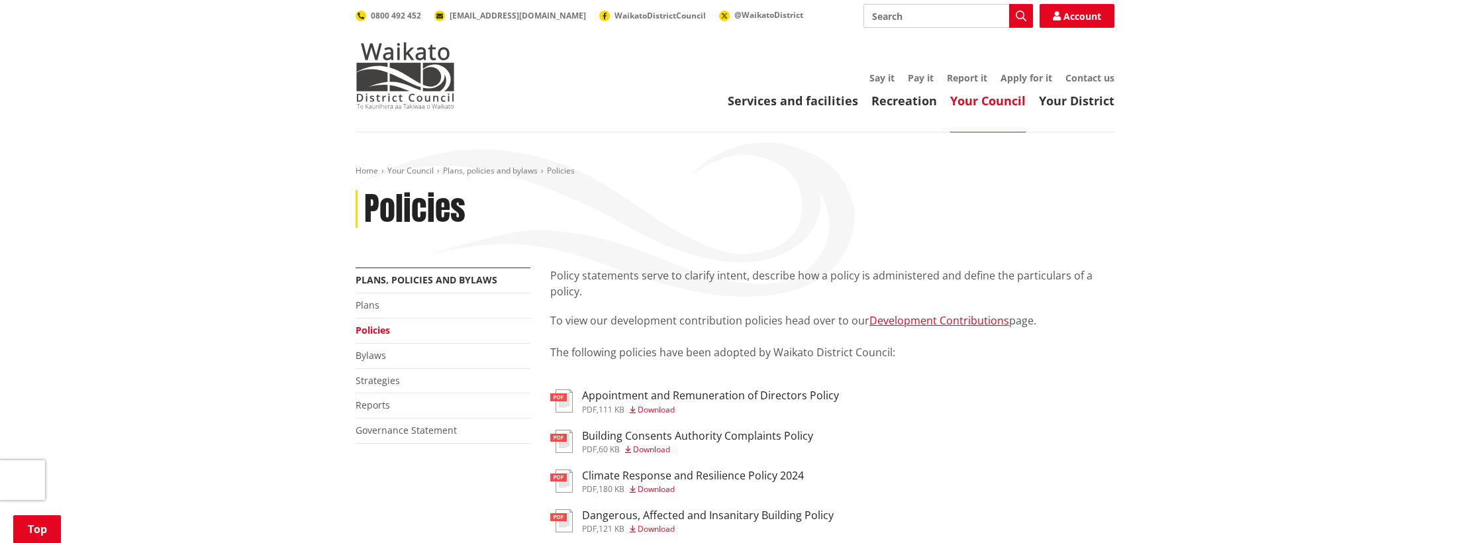
scroll to position [1626, 0]
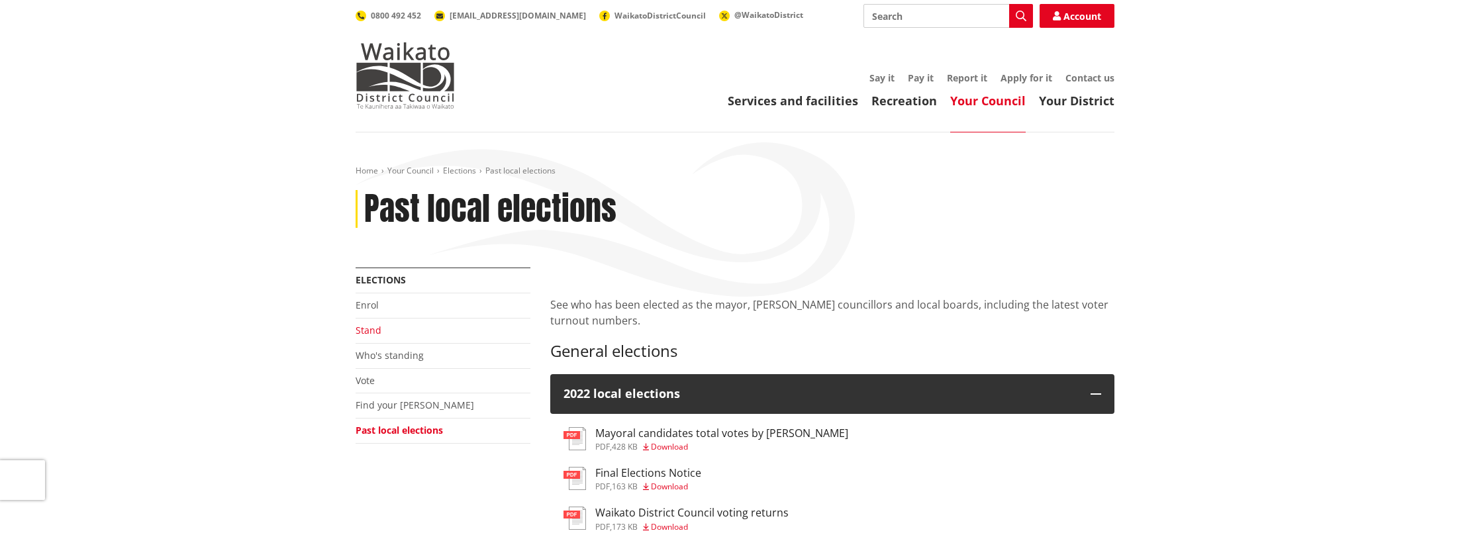
click at [369, 329] on link "Stand" at bounding box center [369, 330] width 26 height 13
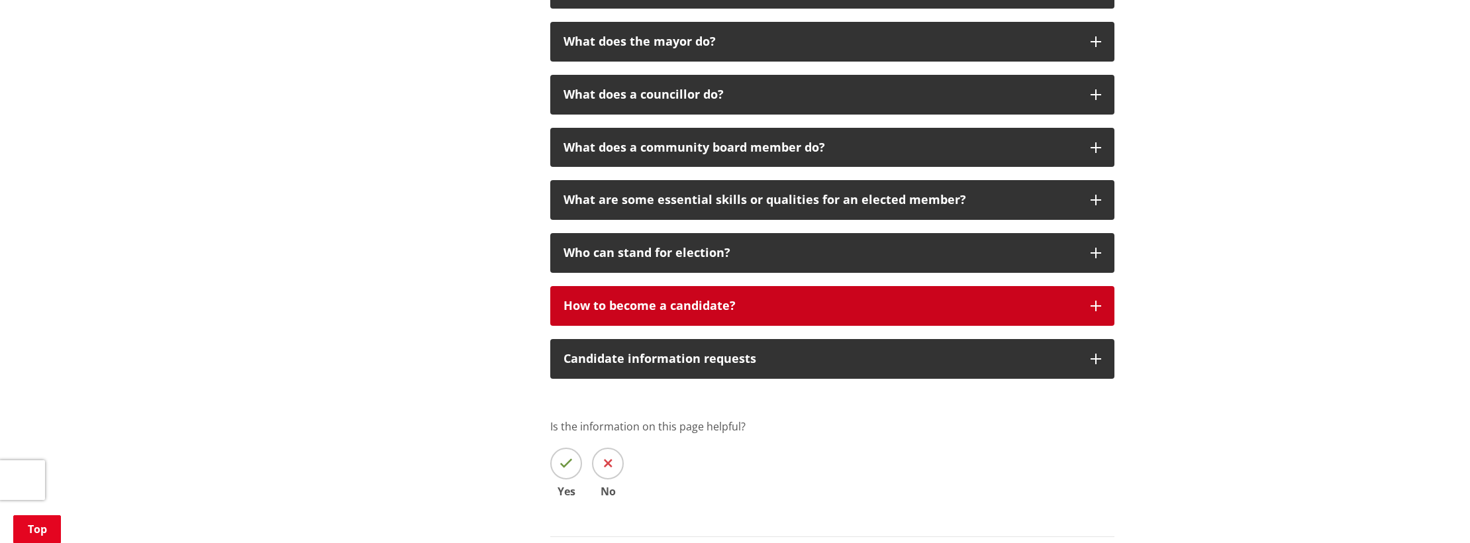
scroll to position [3016, 0]
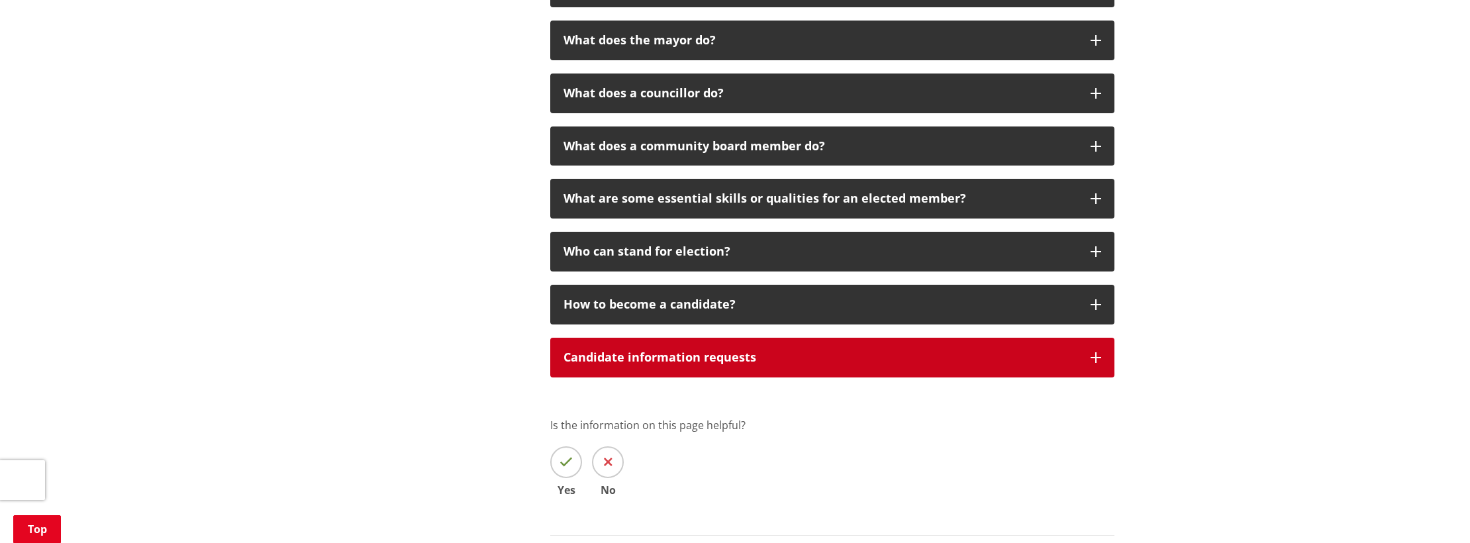
click at [1102, 338] on button "Candidate information requests" at bounding box center [832, 358] width 564 height 40
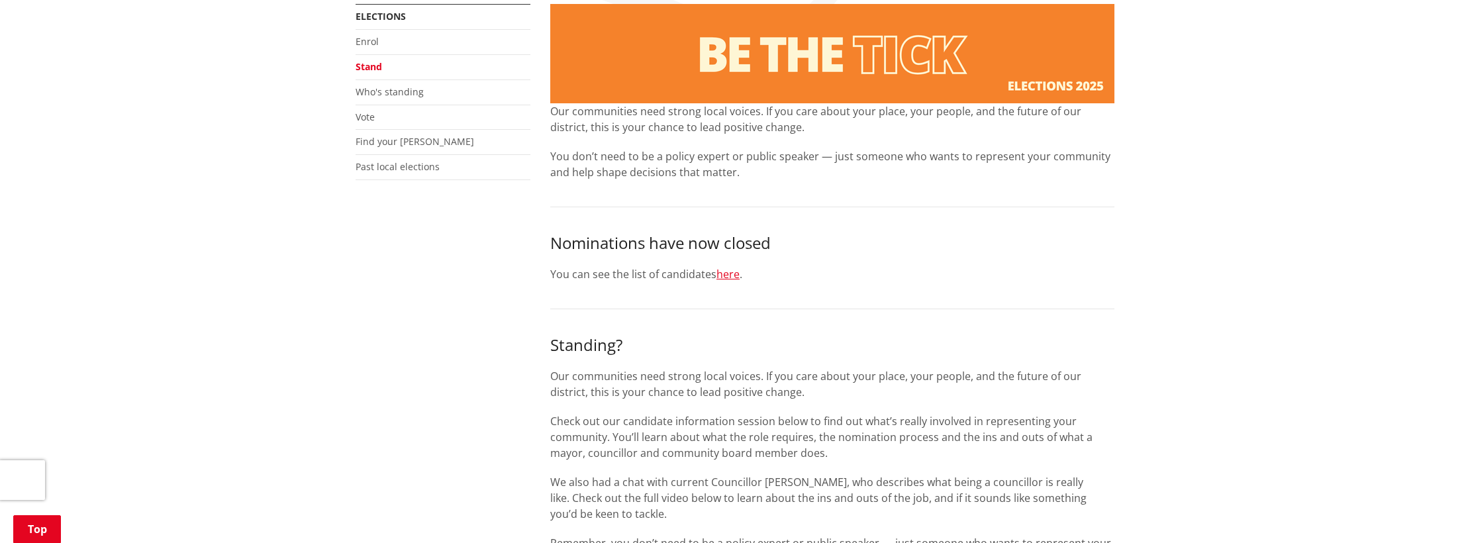
scroll to position [112, 0]
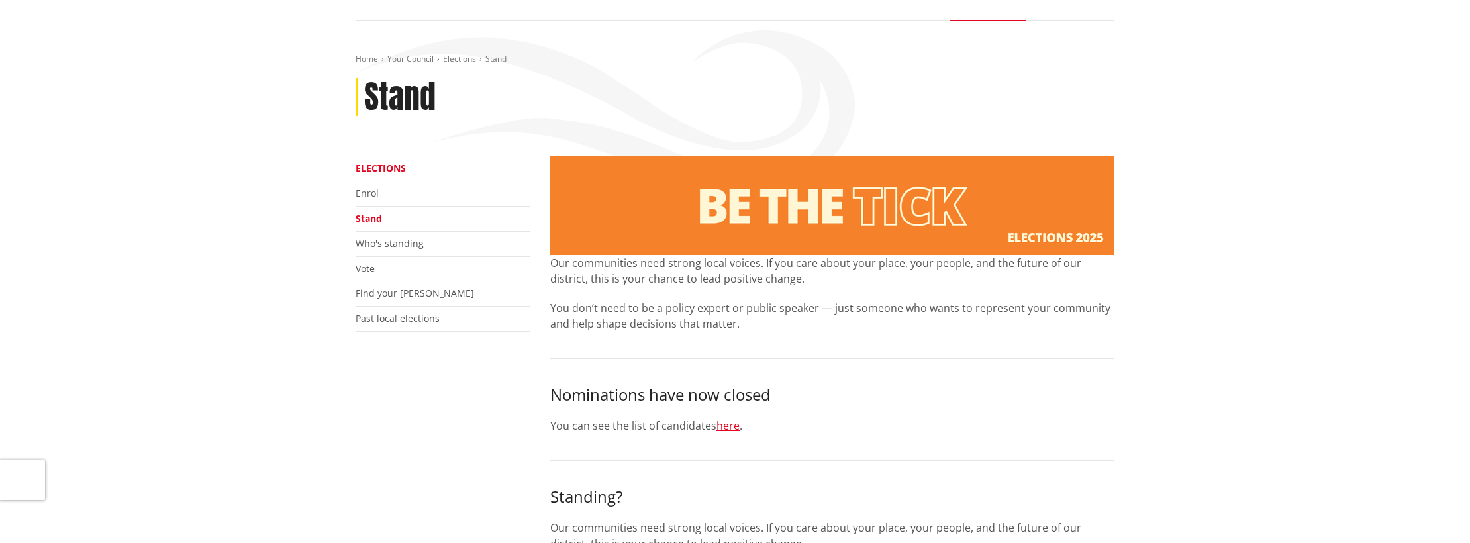
click at [384, 167] on link "Elections" at bounding box center [381, 168] width 50 height 13
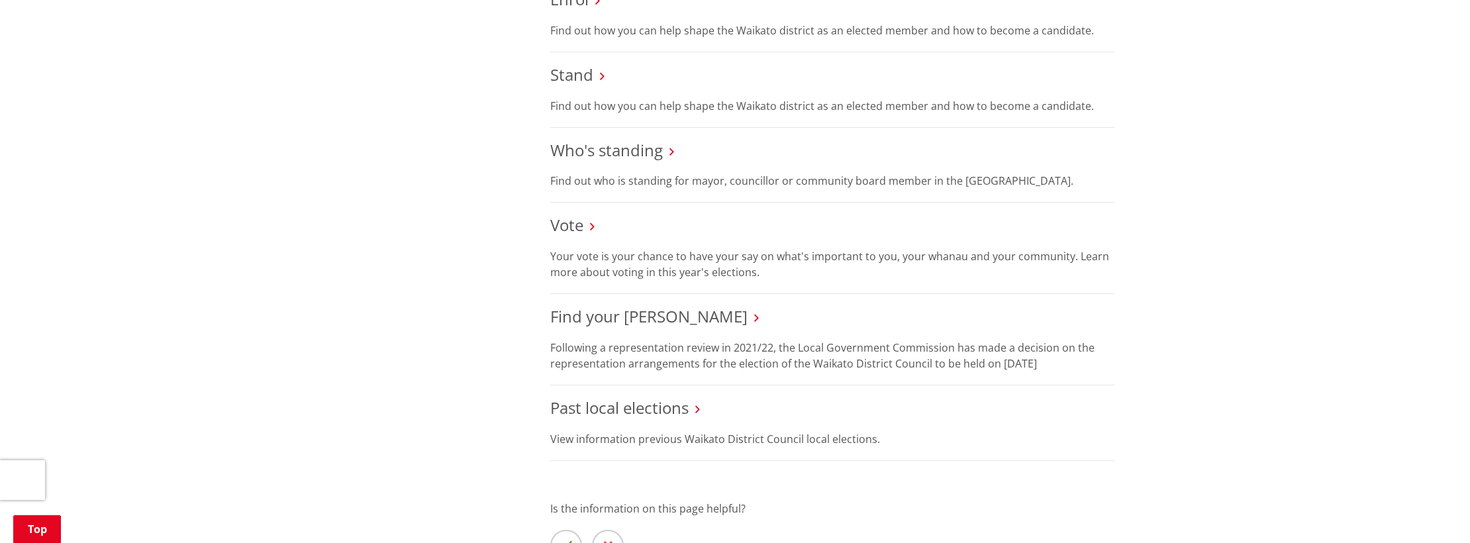
scroll to position [1139, 0]
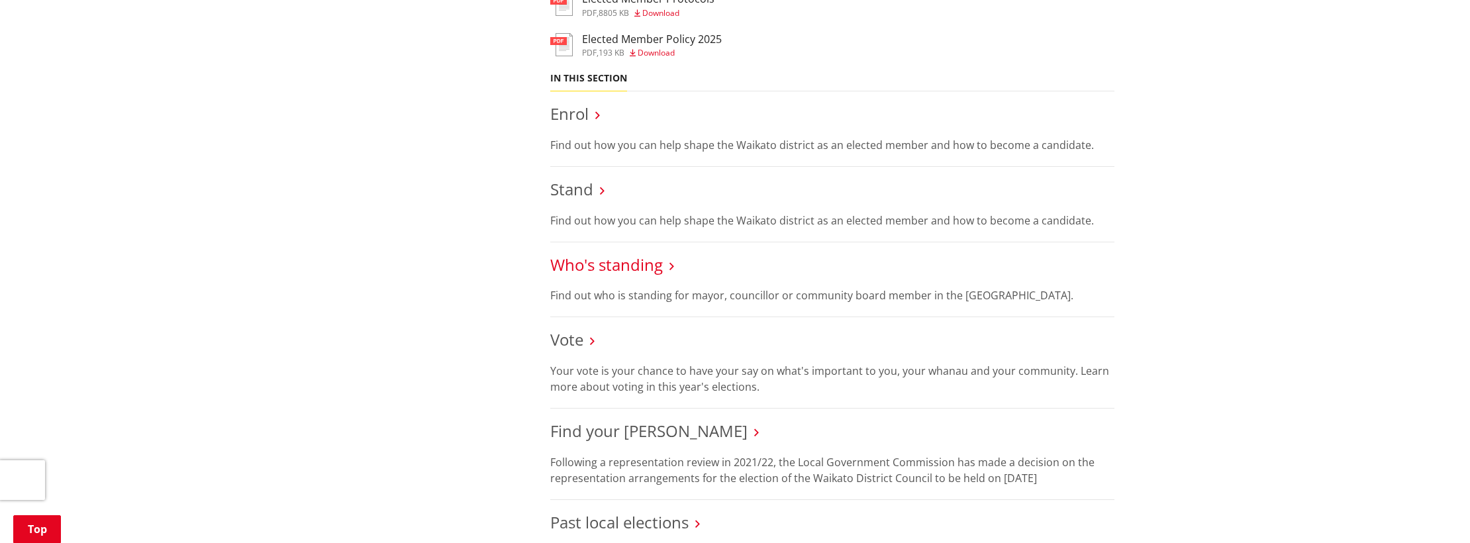
click at [603, 266] on link "Who's standing" at bounding box center [606, 265] width 113 height 22
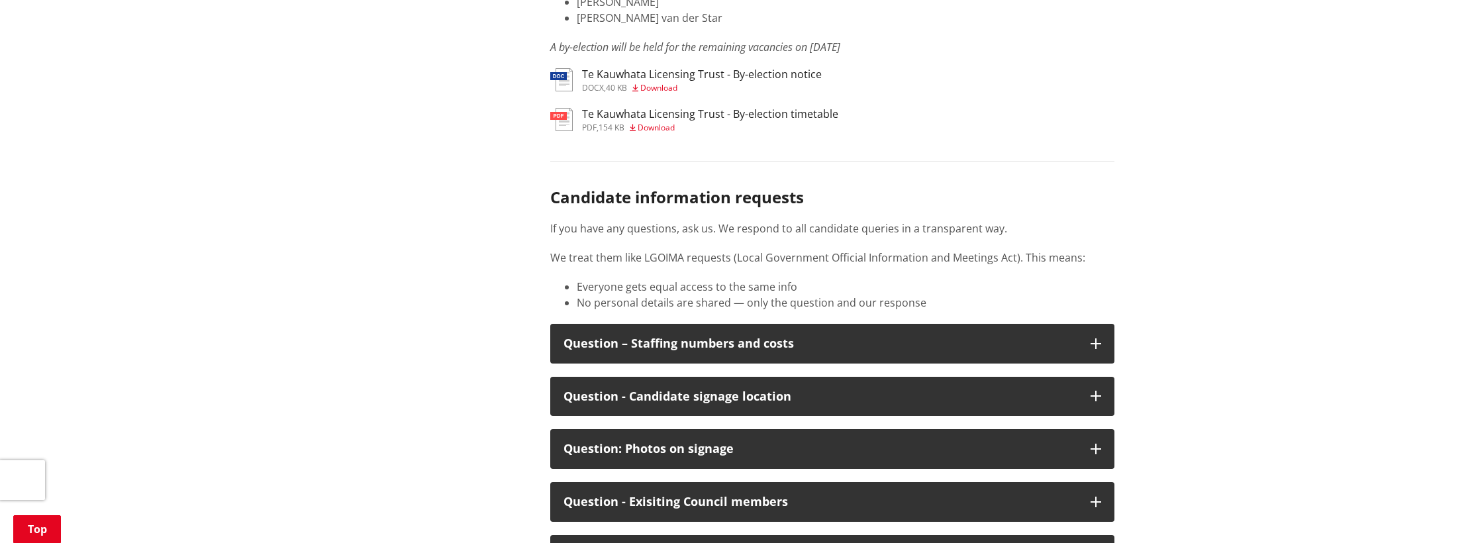
scroll to position [1857, 0]
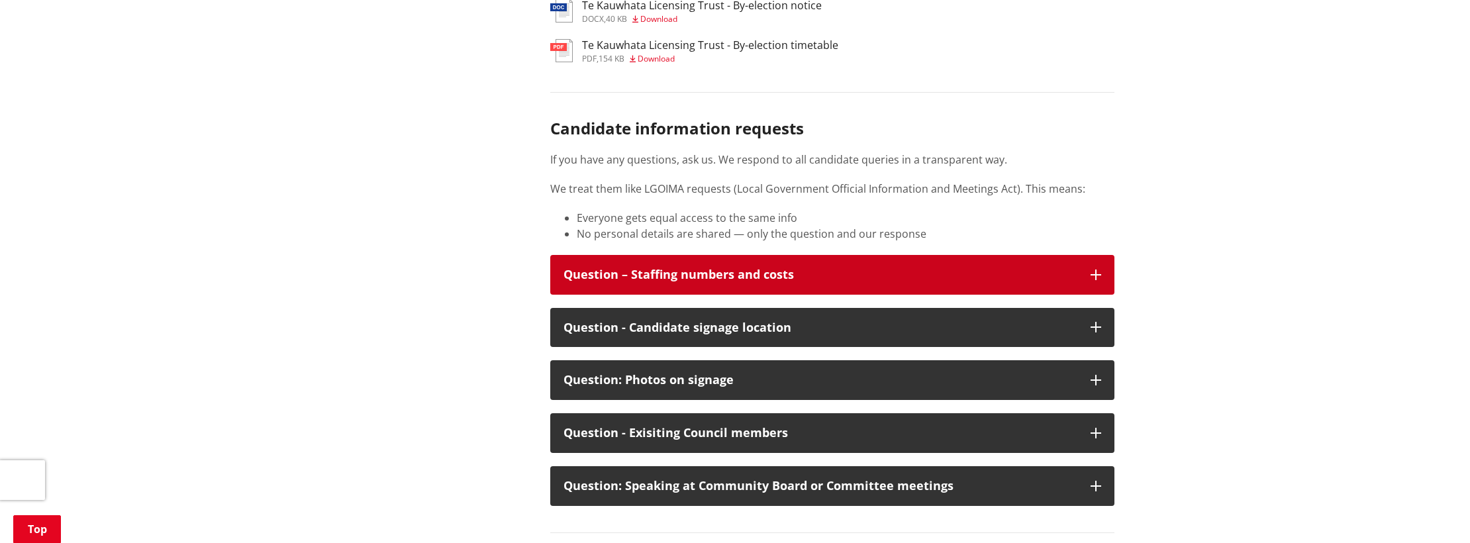
click at [1056, 268] on div "Question – Staffing numbers and costs" at bounding box center [820, 274] width 514 height 13
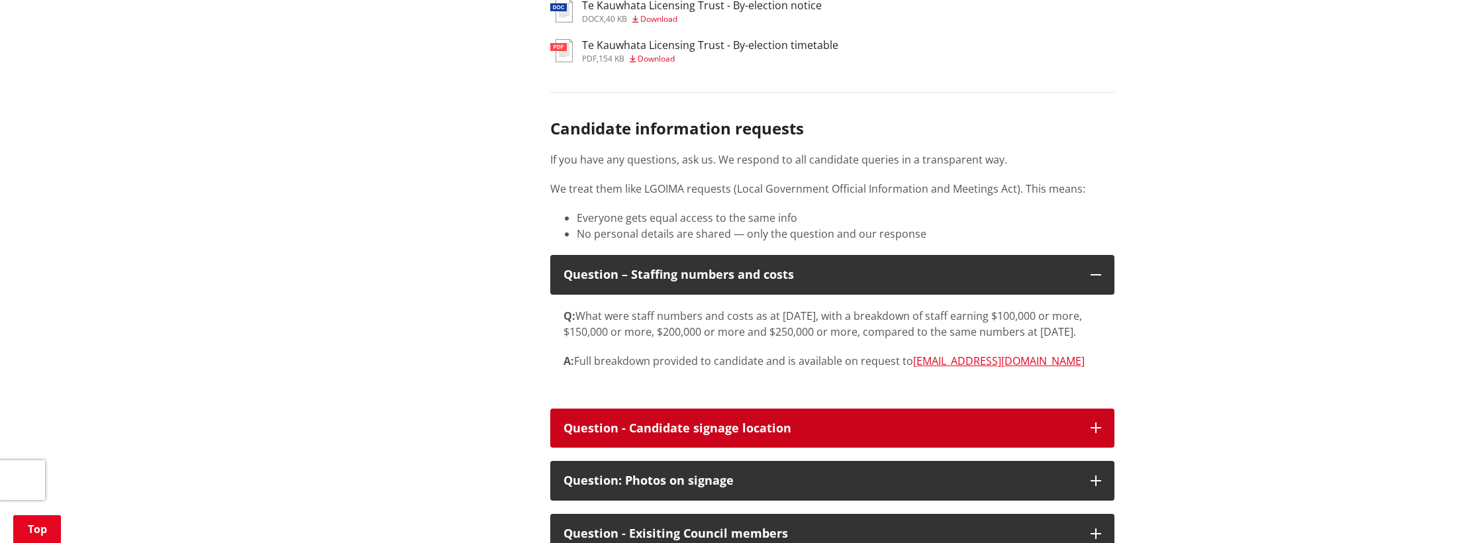
click at [889, 422] on div "Question - Candidate signage location" at bounding box center [820, 428] width 514 height 13
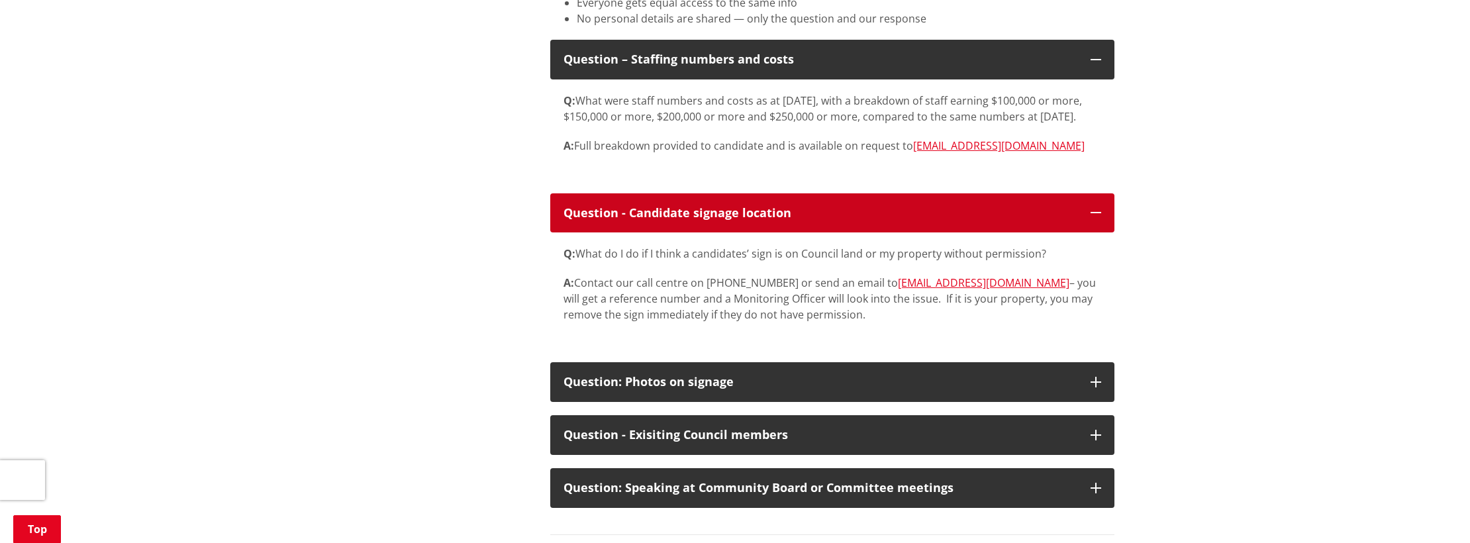
scroll to position [2084, 0]
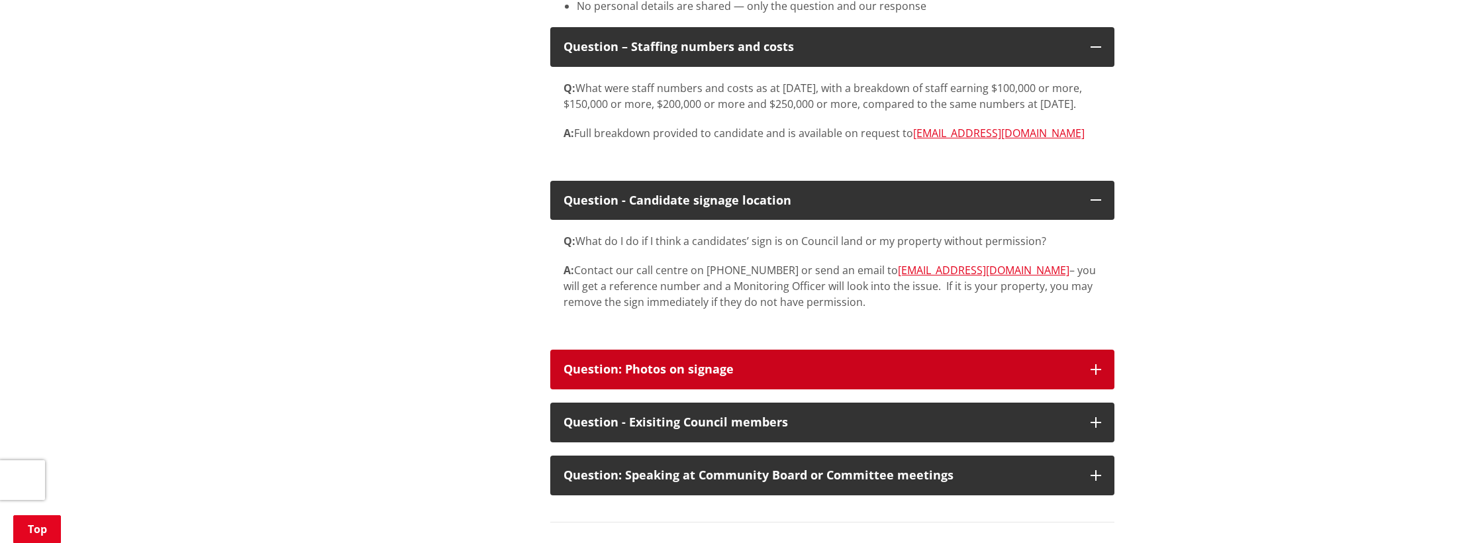
click at [881, 363] on div "Question: Photos on signage" at bounding box center [820, 369] width 514 height 13
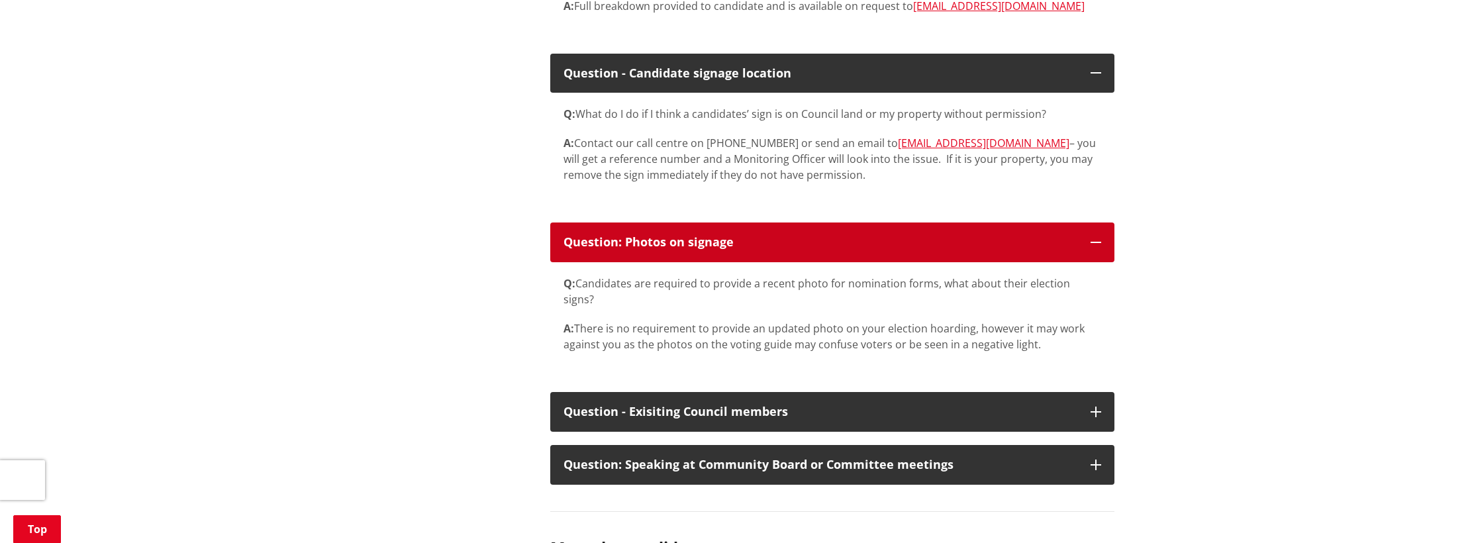
scroll to position [2223, 0]
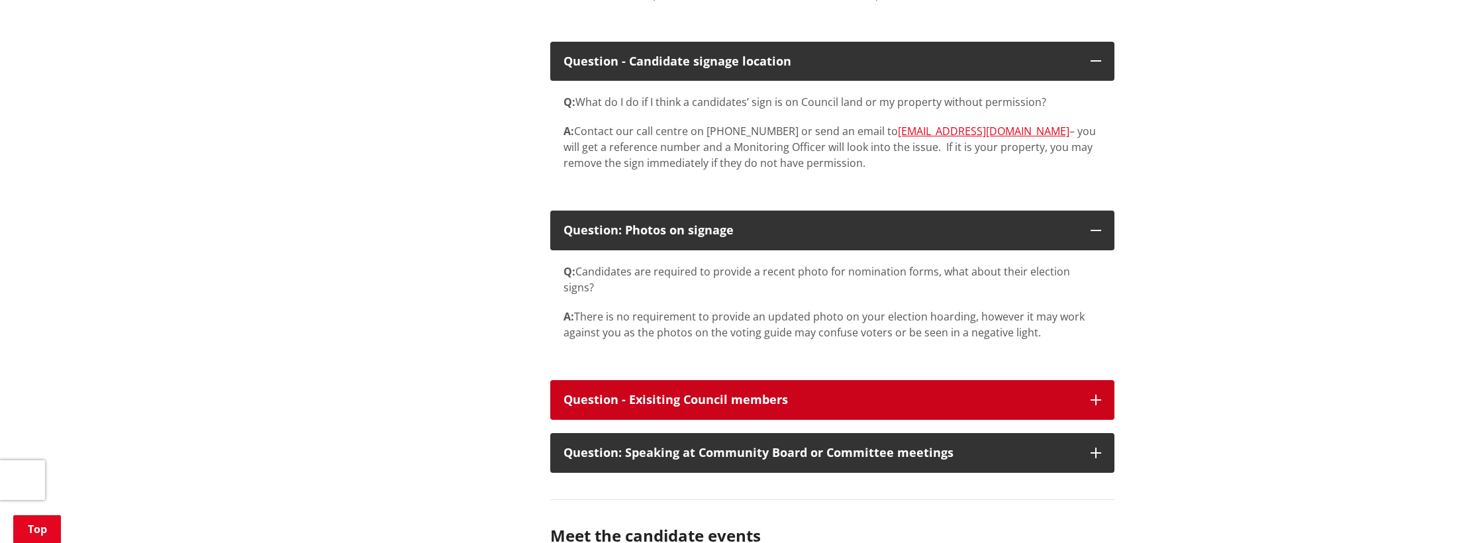
click at [826, 393] on div "Question - Exisiting Council members" at bounding box center [820, 399] width 514 height 13
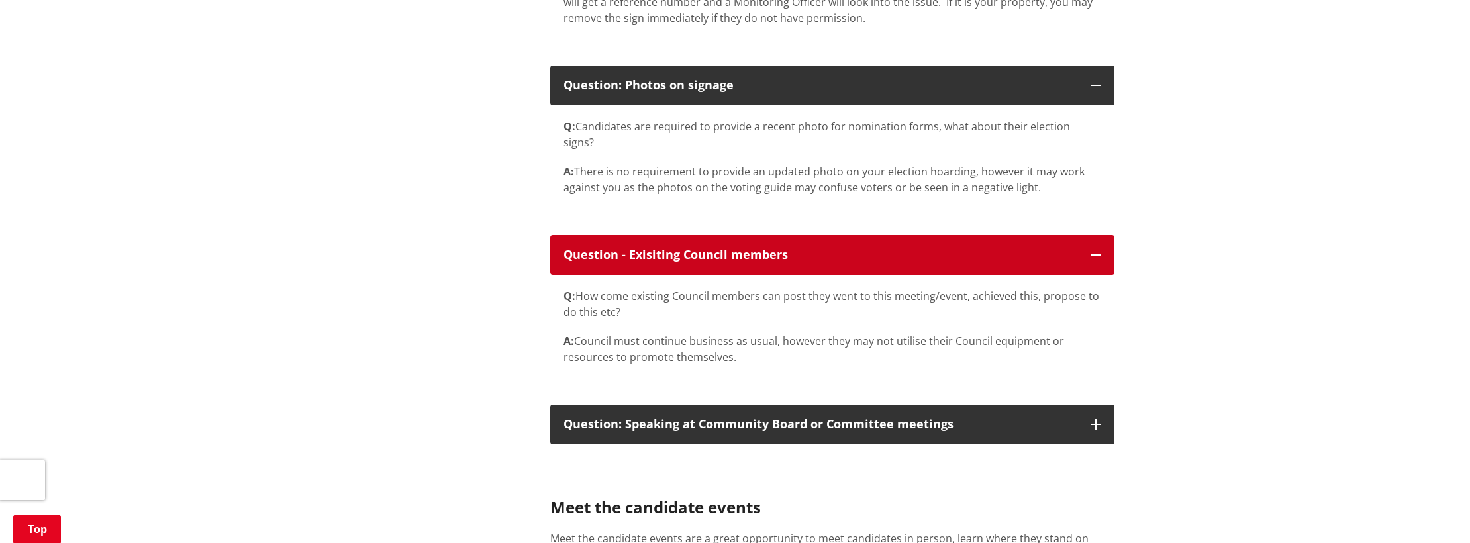
scroll to position [2386, 0]
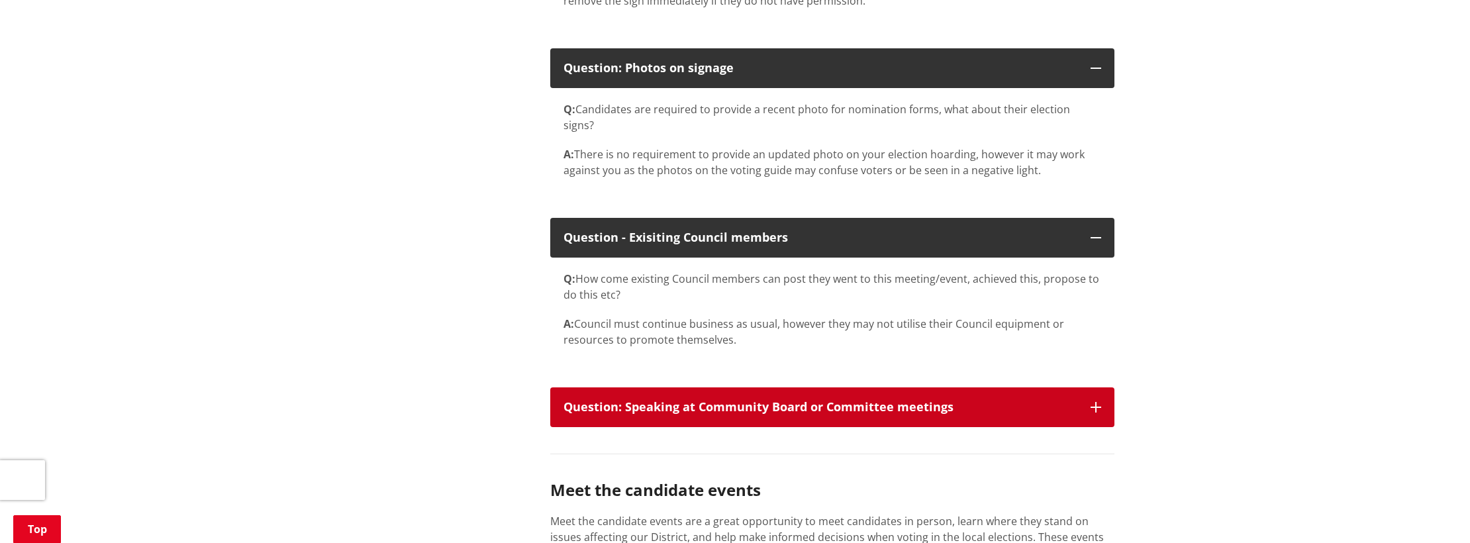
click at [809, 401] on div "Question: Speaking at Community Board or Committee meetings" at bounding box center [820, 407] width 514 height 13
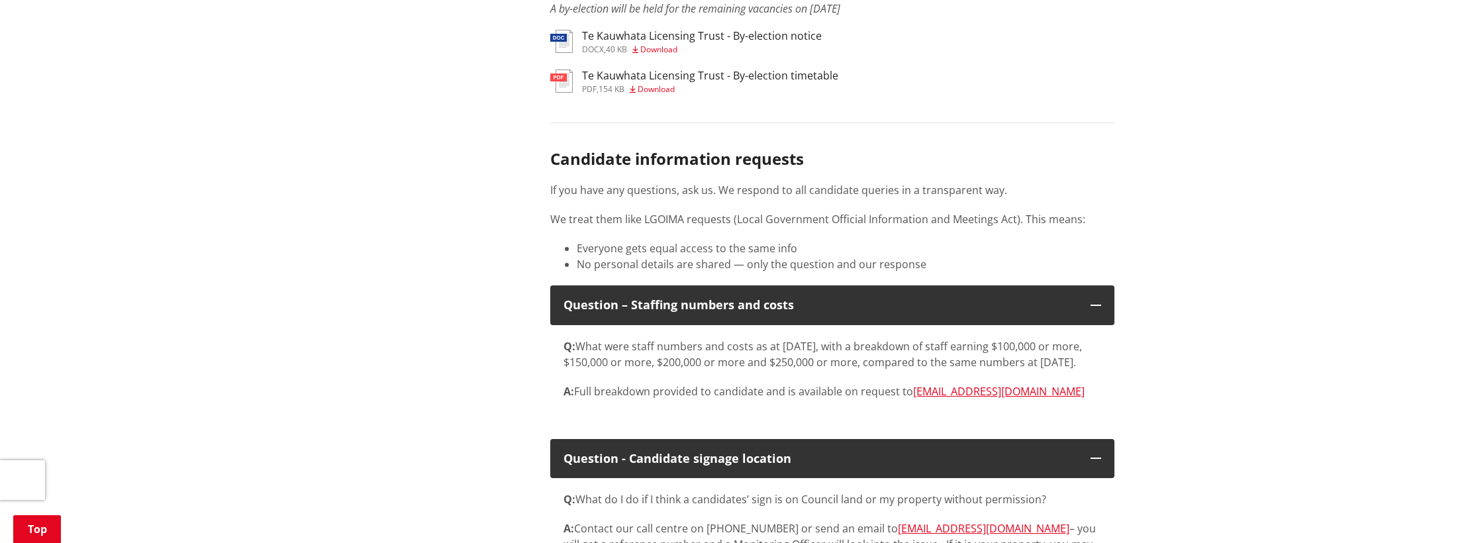
scroll to position [1818, 0]
